Goal: Find specific page/section: Find specific page/section

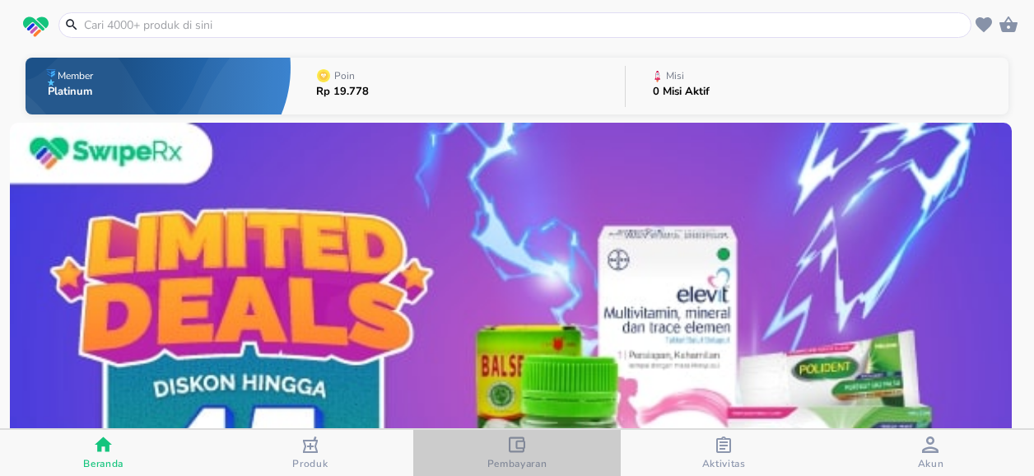
click at [518, 438] on icon "button" at bounding box center [517, 444] width 16 height 16
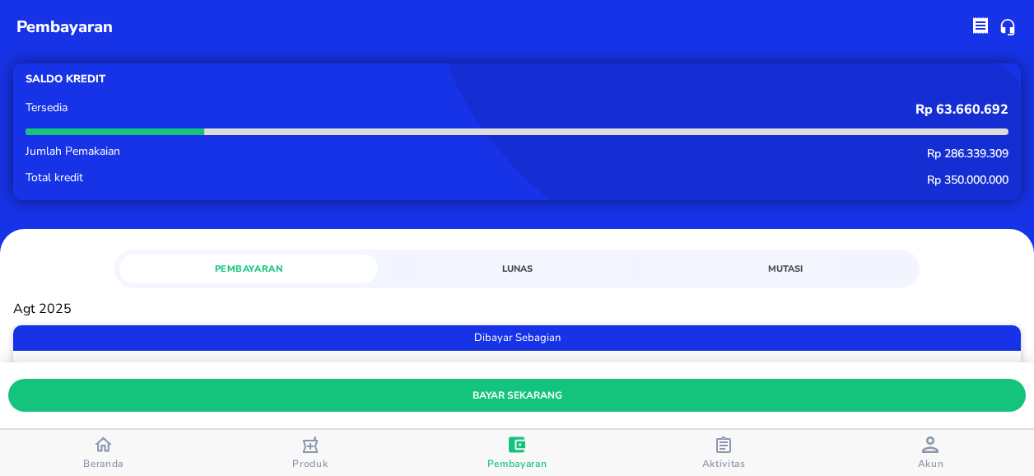
click at [774, 268] on span "Mutasi" at bounding box center [785, 269] width 239 height 16
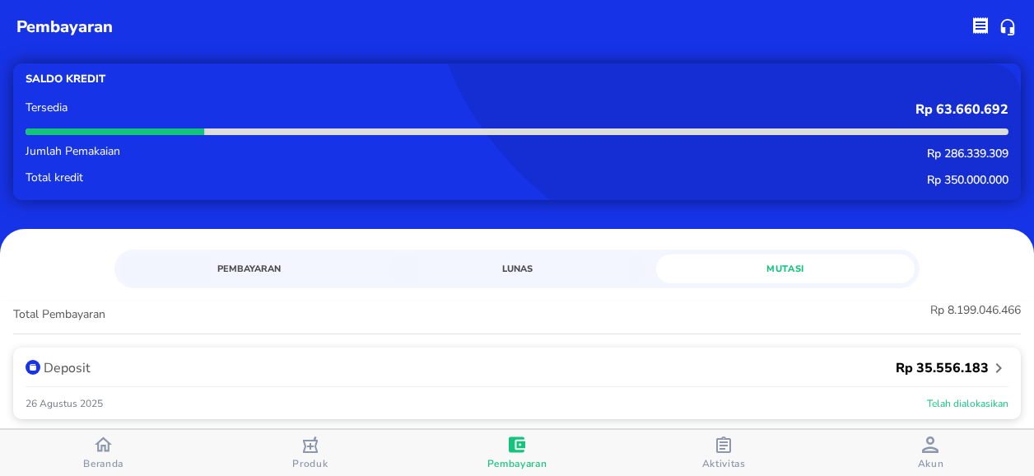
click at [250, 269] on span "Pembayaran" at bounding box center [248, 269] width 239 height 16
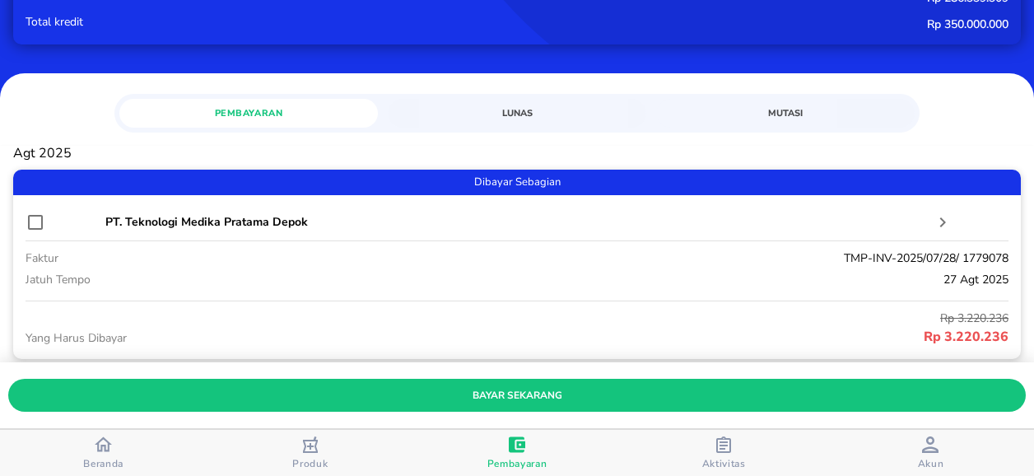
scroll to position [165, 0]
